Goal: Find specific page/section: Find specific page/section

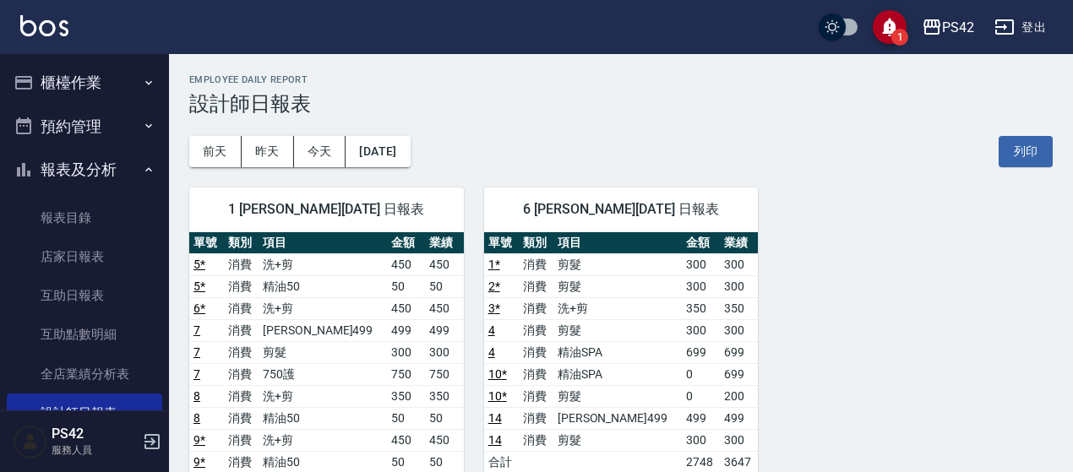
click at [70, 80] on button "櫃檯作業" at bounding box center [84, 83] width 155 height 44
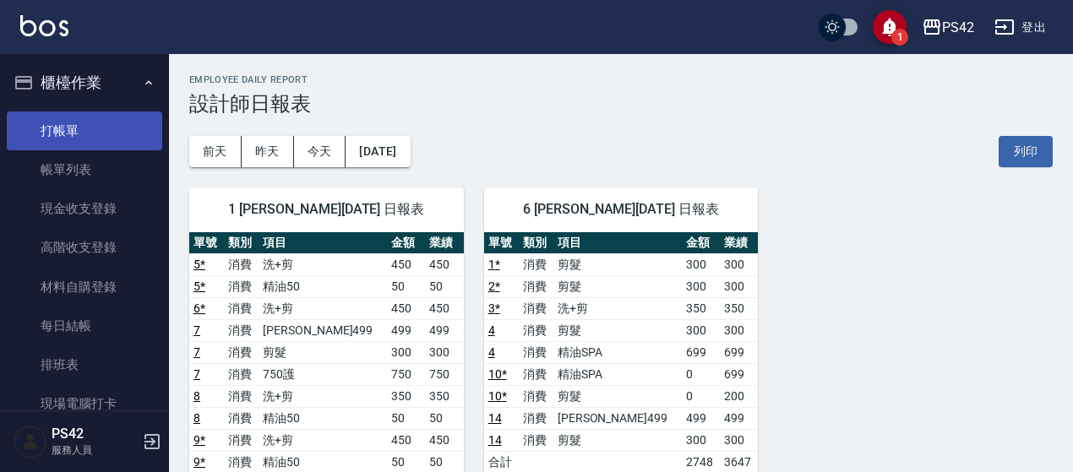
click at [79, 122] on link "打帳單" at bounding box center [84, 131] width 155 height 39
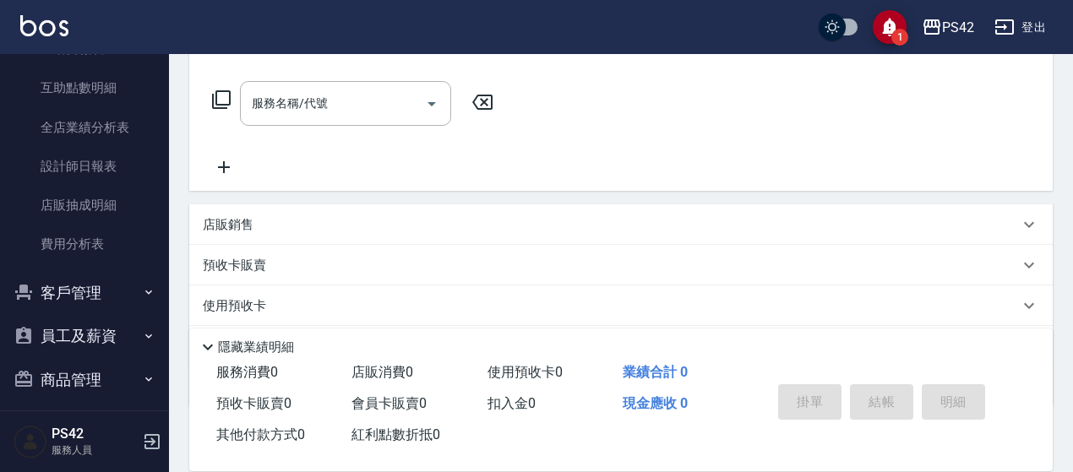
scroll to position [583, 0]
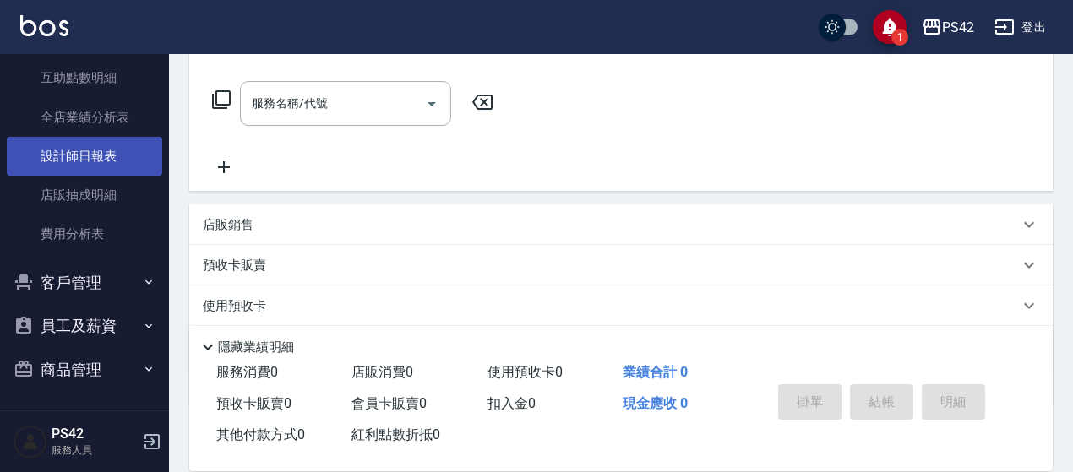
click at [98, 156] on link "設計師日報表" at bounding box center [84, 156] width 155 height 39
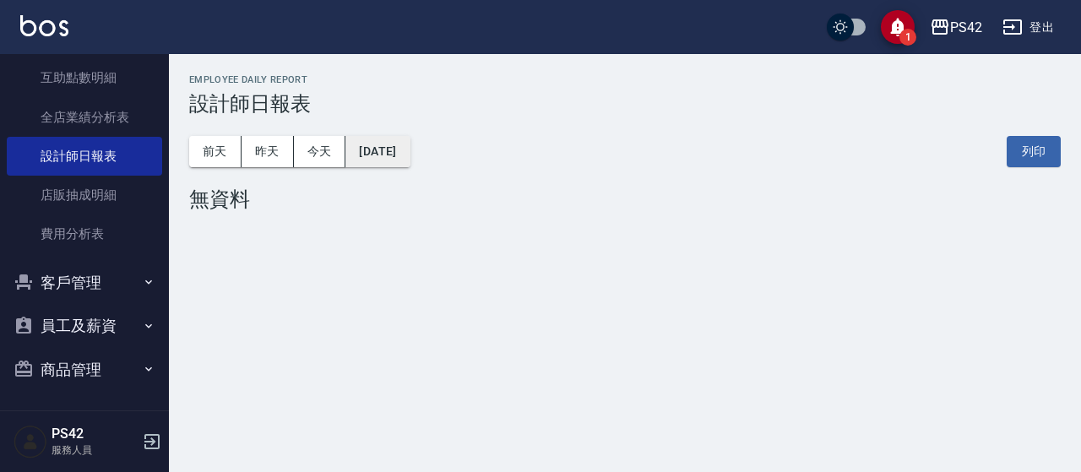
click at [410, 153] on button "[DATE]" at bounding box center [377, 151] width 64 height 31
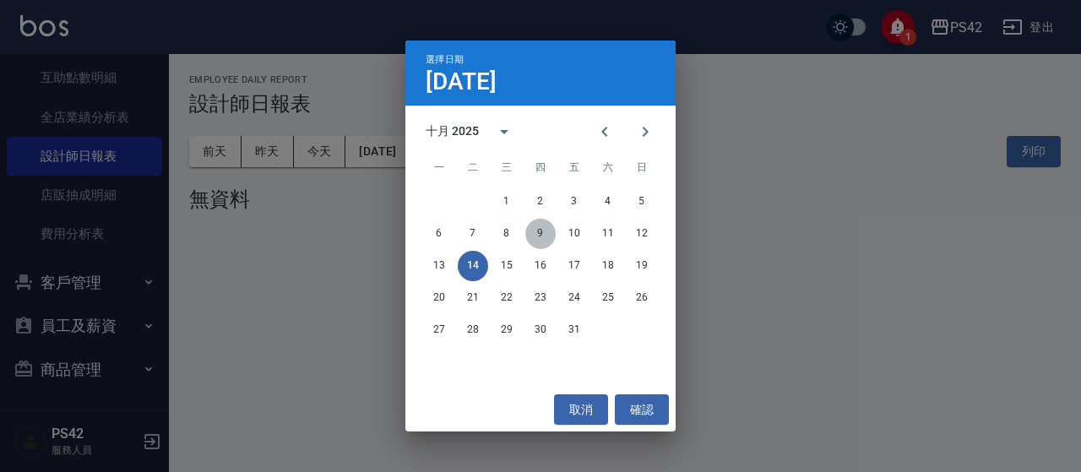
click at [542, 234] on button "9" at bounding box center [540, 234] width 30 height 30
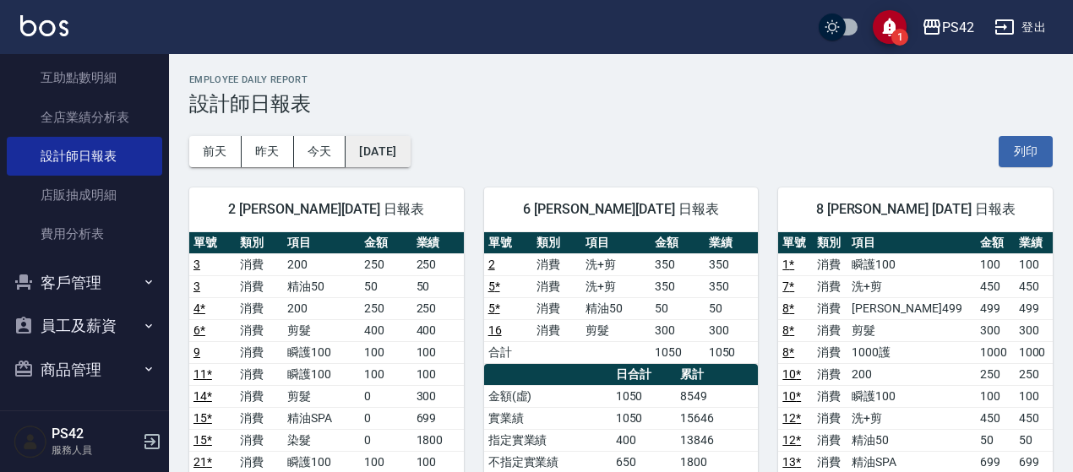
click at [387, 155] on button "[DATE]" at bounding box center [377, 151] width 64 height 31
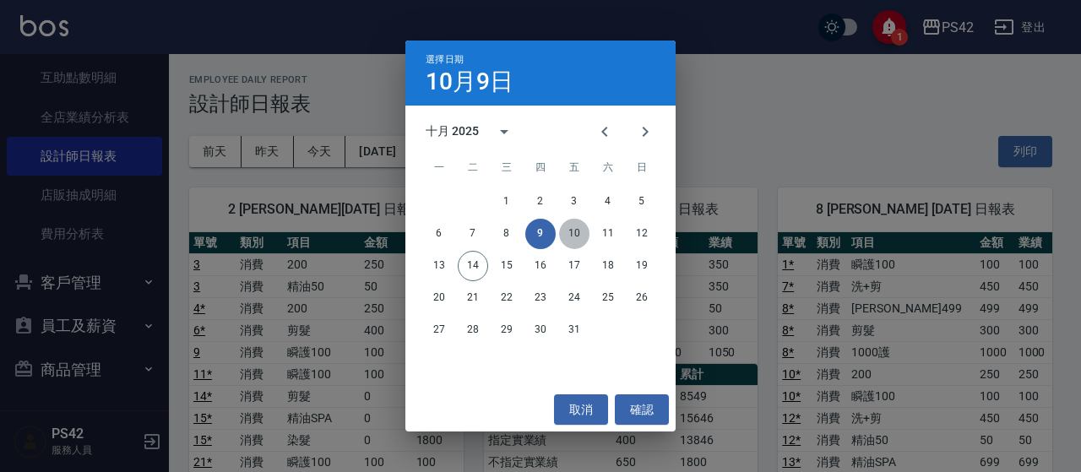
click at [579, 241] on button "10" at bounding box center [574, 234] width 30 height 30
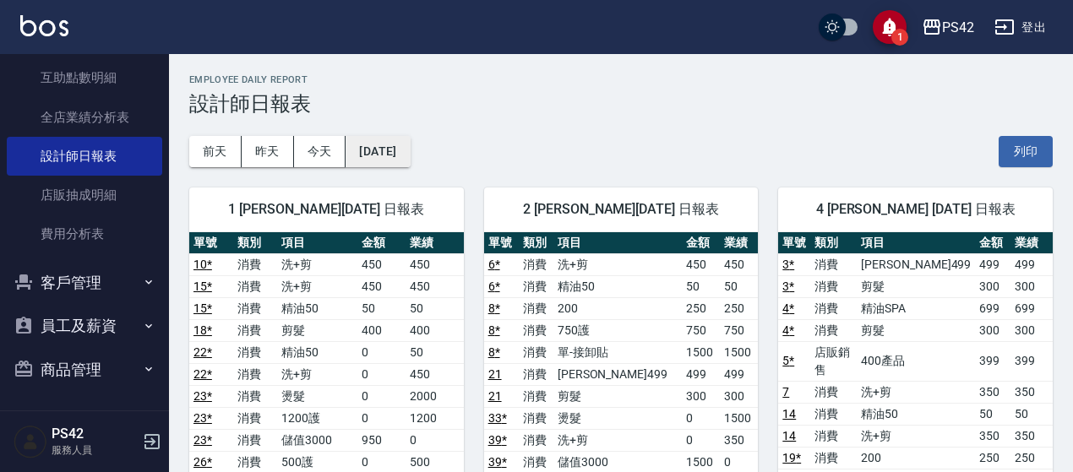
click at [399, 146] on button "[DATE]" at bounding box center [377, 151] width 64 height 31
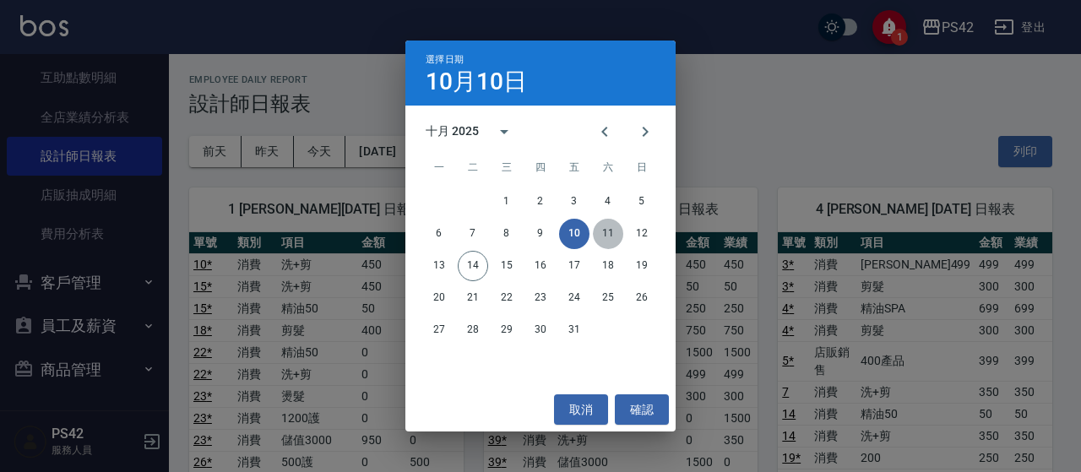
click at [618, 232] on button "11" at bounding box center [608, 234] width 30 height 30
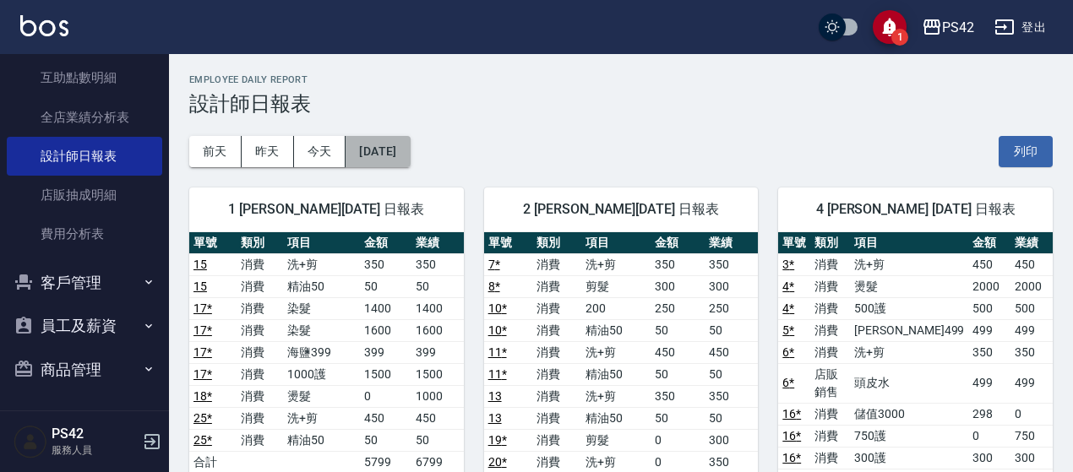
click at [405, 154] on button "[DATE]" at bounding box center [377, 151] width 64 height 31
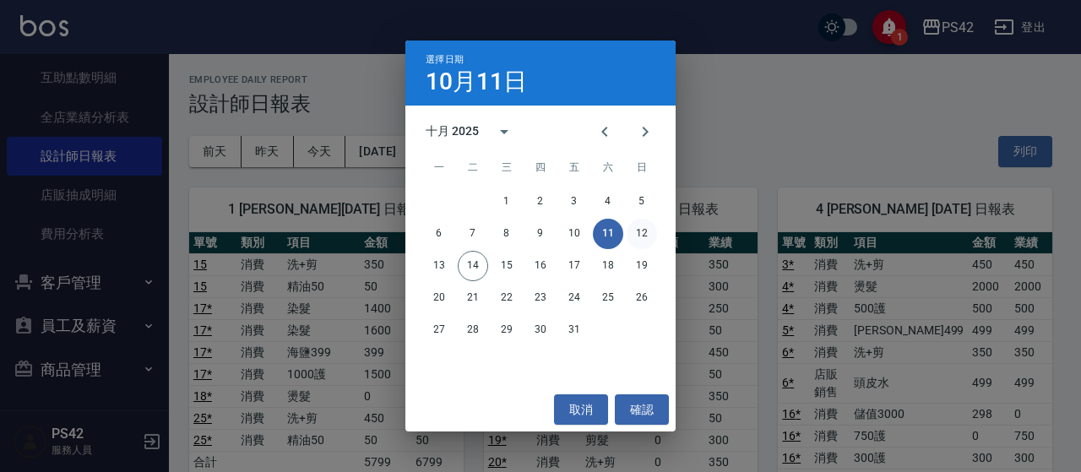
click at [645, 234] on button "12" at bounding box center [642, 234] width 30 height 30
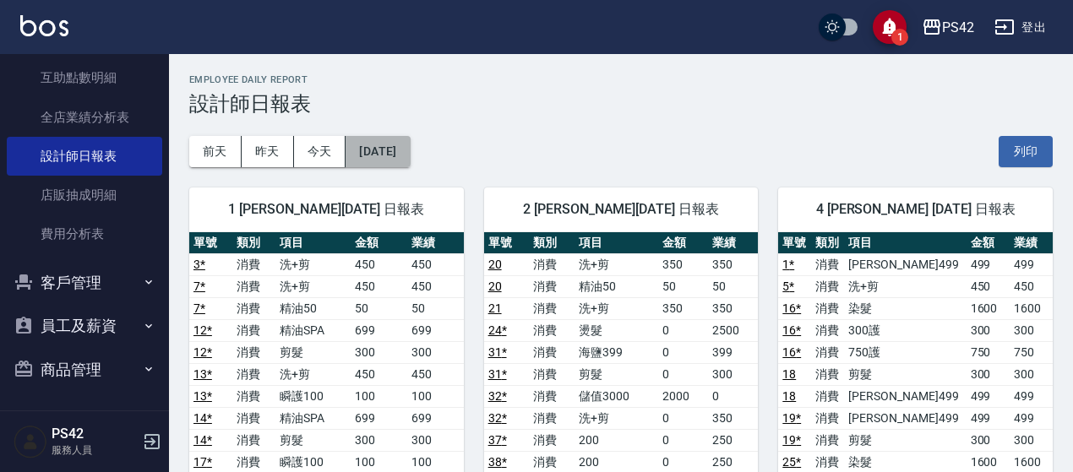
click at [394, 136] on button "[DATE]" at bounding box center [377, 151] width 64 height 31
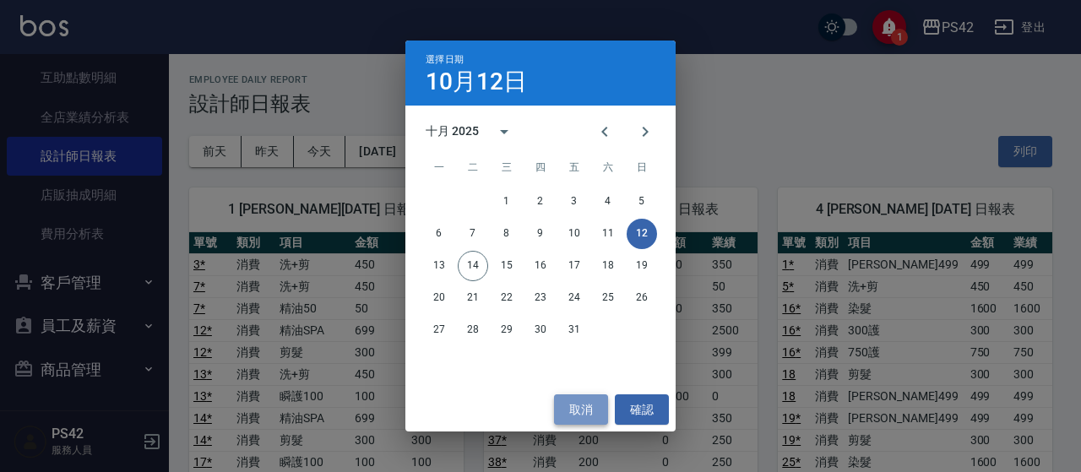
click at [574, 410] on button "取消" at bounding box center [581, 409] width 54 height 31
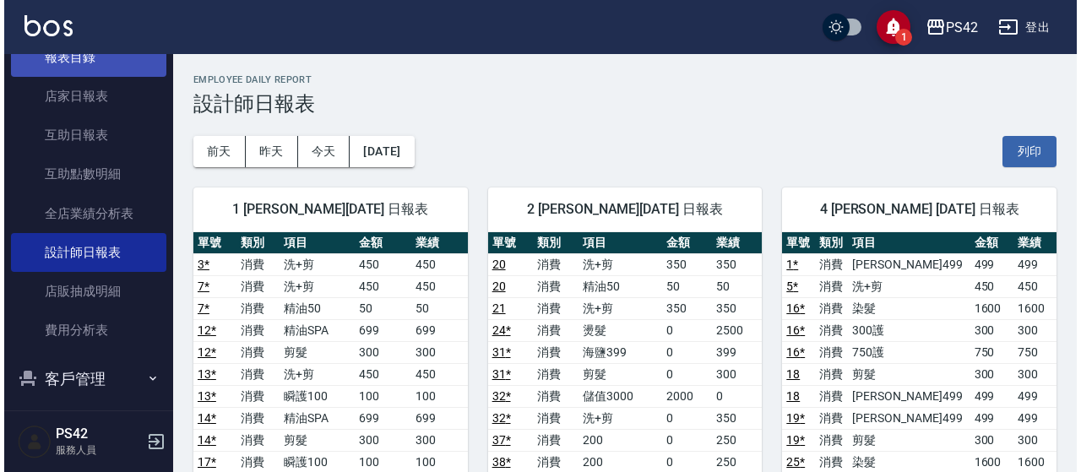
scroll to position [414, 0]
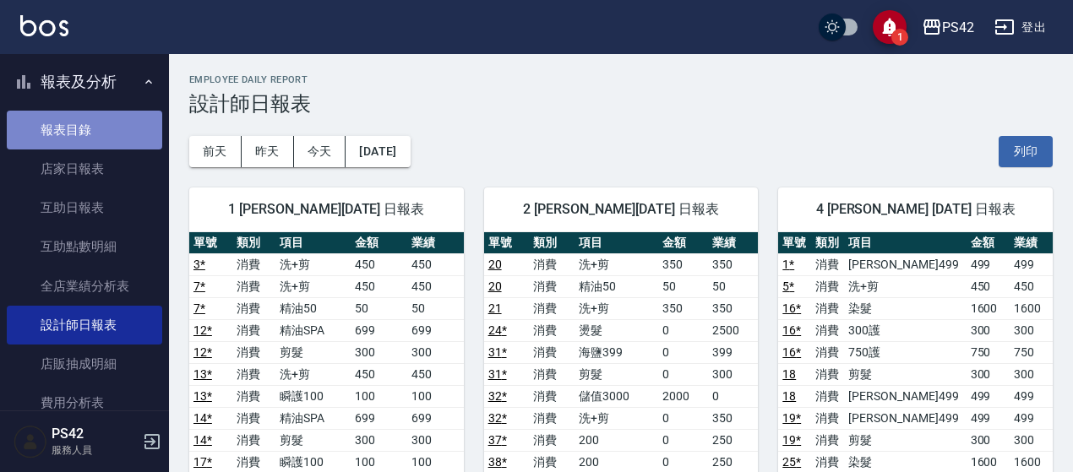
click at [84, 123] on link "報表目錄" at bounding box center [84, 130] width 155 height 39
